Goal: Task Accomplishment & Management: Use online tool/utility

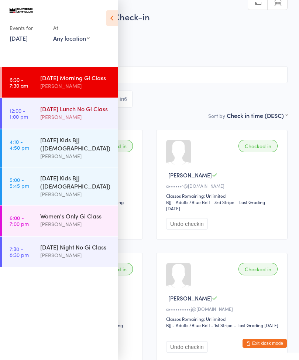
click at [76, 113] on div "[DATE] Lunch No Gi Class" at bounding box center [75, 109] width 71 height 8
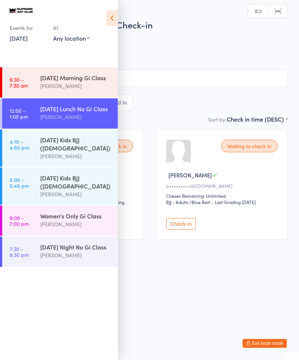
click at [117, 16] on icon at bounding box center [111, 18] width 11 height 16
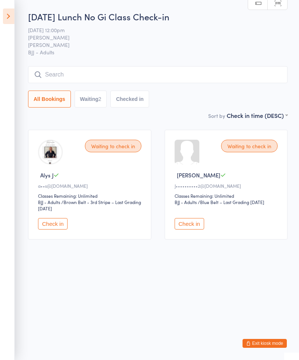
click at [72, 81] on input "search" at bounding box center [158, 74] width 260 height 17
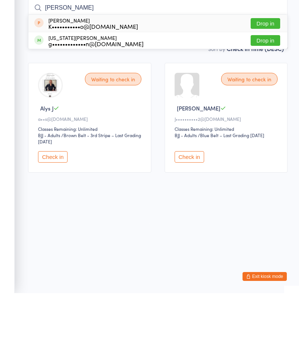
type input "[PERSON_NAME]"
click at [263, 102] on button "Drop in" at bounding box center [266, 107] width 30 height 11
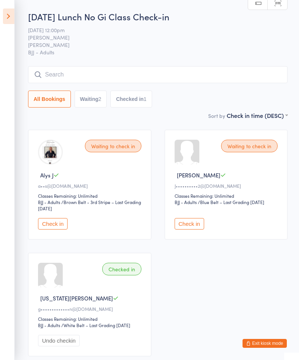
click at [135, 65] on div "[DATE] Lunch No Gi Class Check-in [DATE] 12:00pm [PERSON_NAME] BJJ Mats BJJ - A…" at bounding box center [158, 60] width 260 height 101
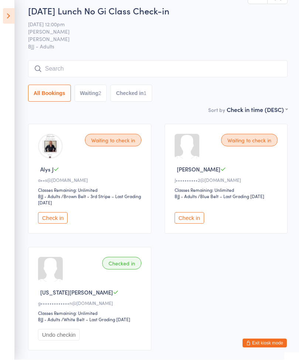
scroll to position [6, 0]
click at [169, 67] on input "search" at bounding box center [158, 68] width 260 height 17
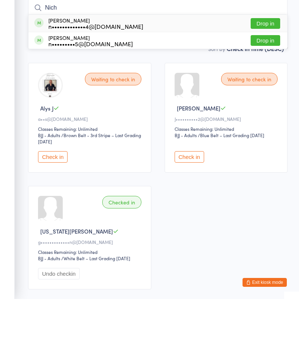
click at [173, 60] on input "Nich" at bounding box center [158, 68] width 260 height 17
type input "Nich"
click at [261, 79] on button "Drop in" at bounding box center [266, 84] width 30 height 11
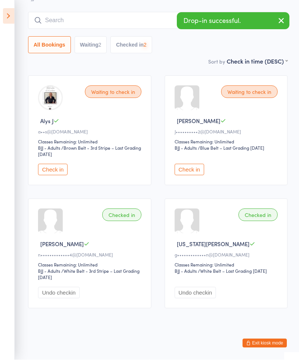
scroll to position [61, 0]
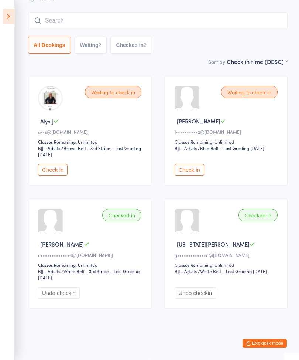
click at [43, 164] on button "Check in" at bounding box center [53, 169] width 30 height 11
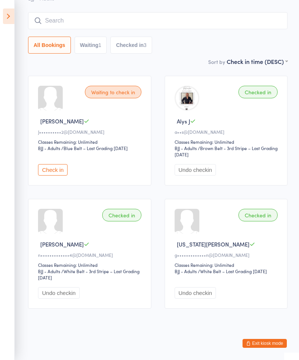
click at [215, 30] on div "All Bookings Waiting 1 Checked in 3" at bounding box center [158, 32] width 260 height 41
click at [229, 12] on input "search" at bounding box center [158, 20] width 260 height 17
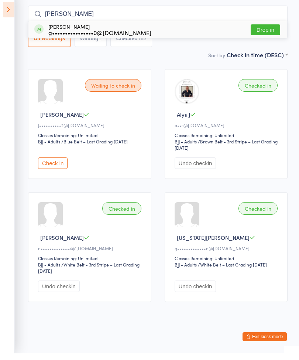
type input "[PERSON_NAME]"
click at [272, 31] on button "Drop in" at bounding box center [266, 36] width 30 height 11
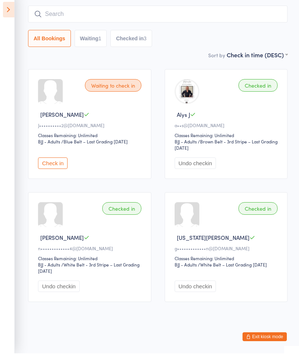
scroll to position [67, 0]
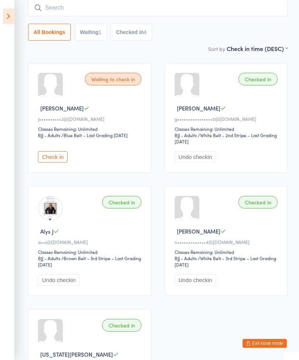
click at [68, 2] on input "search" at bounding box center [158, 7] width 260 height 17
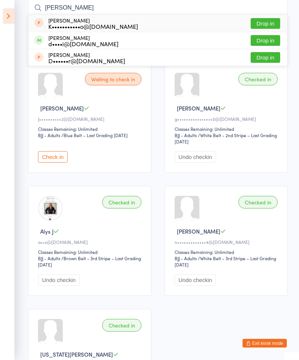
type input "[PERSON_NAME]"
click at [264, 36] on button "Drop in" at bounding box center [266, 40] width 30 height 11
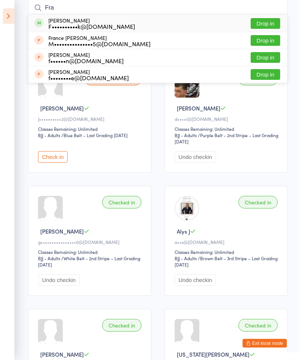
type input "Fra"
click at [271, 24] on button "Drop in" at bounding box center [266, 23] width 30 height 11
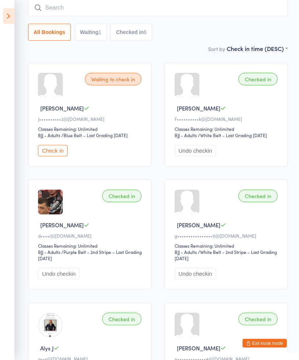
click at [49, 157] on button "Check in" at bounding box center [53, 150] width 30 height 11
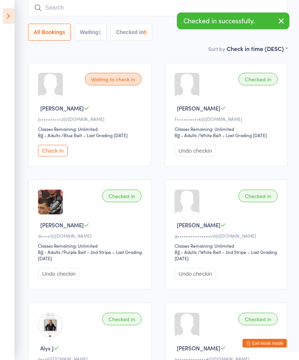
scroll to position [67, 0]
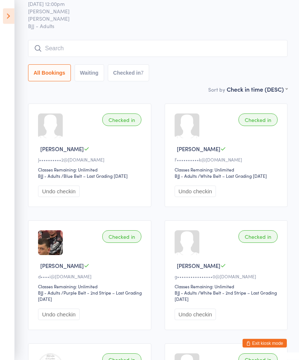
click at [124, 42] on input "search" at bounding box center [158, 48] width 260 height 17
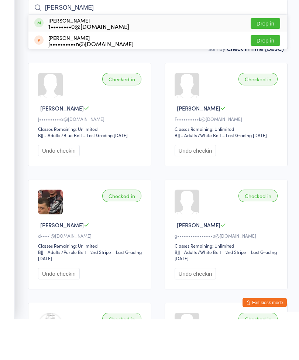
type input "[PERSON_NAME]"
click at [272, 59] on button "Drop in" at bounding box center [266, 64] width 30 height 11
